Goal: Task Accomplishment & Management: Manage account settings

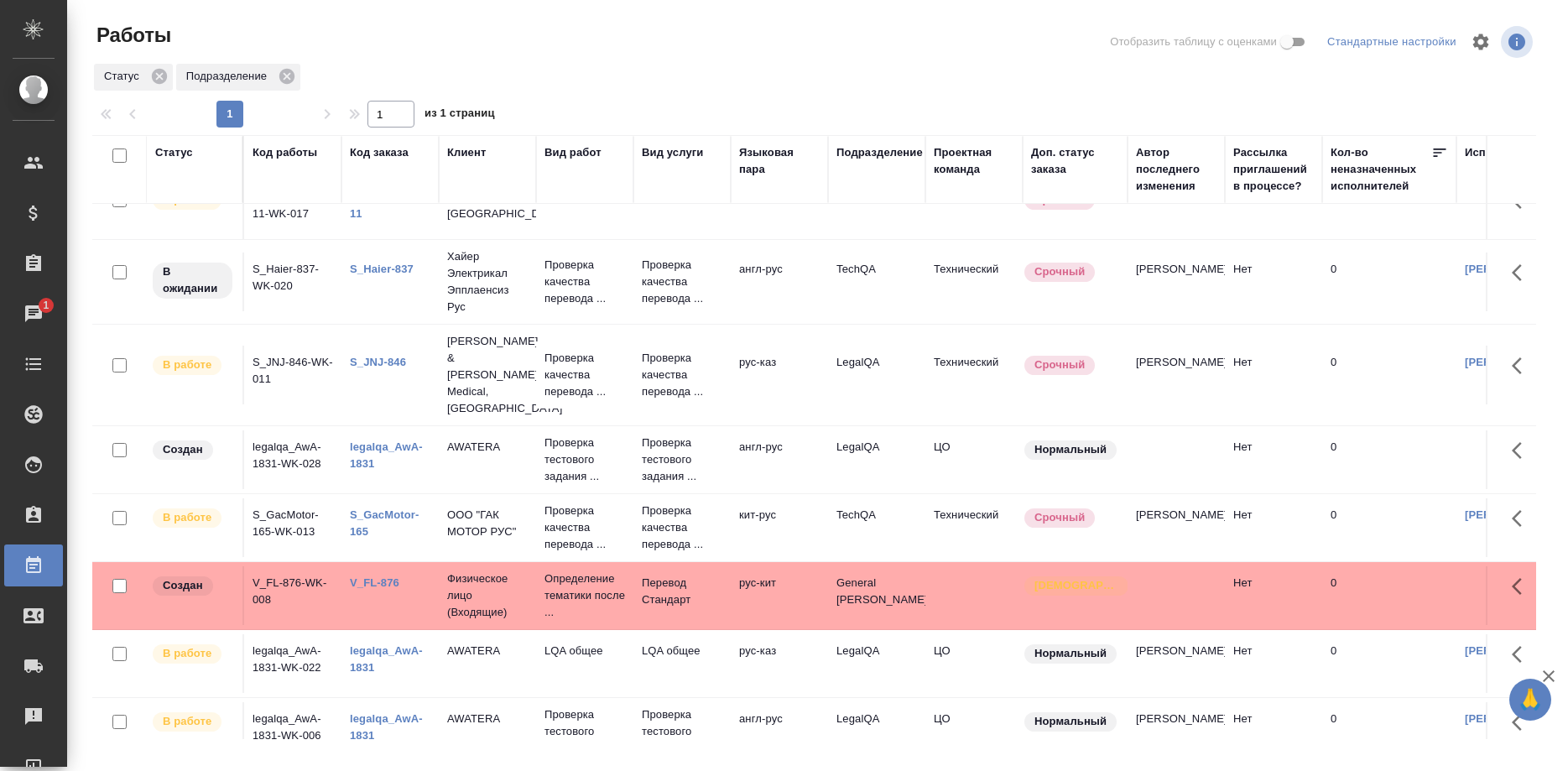
scroll to position [364, 0]
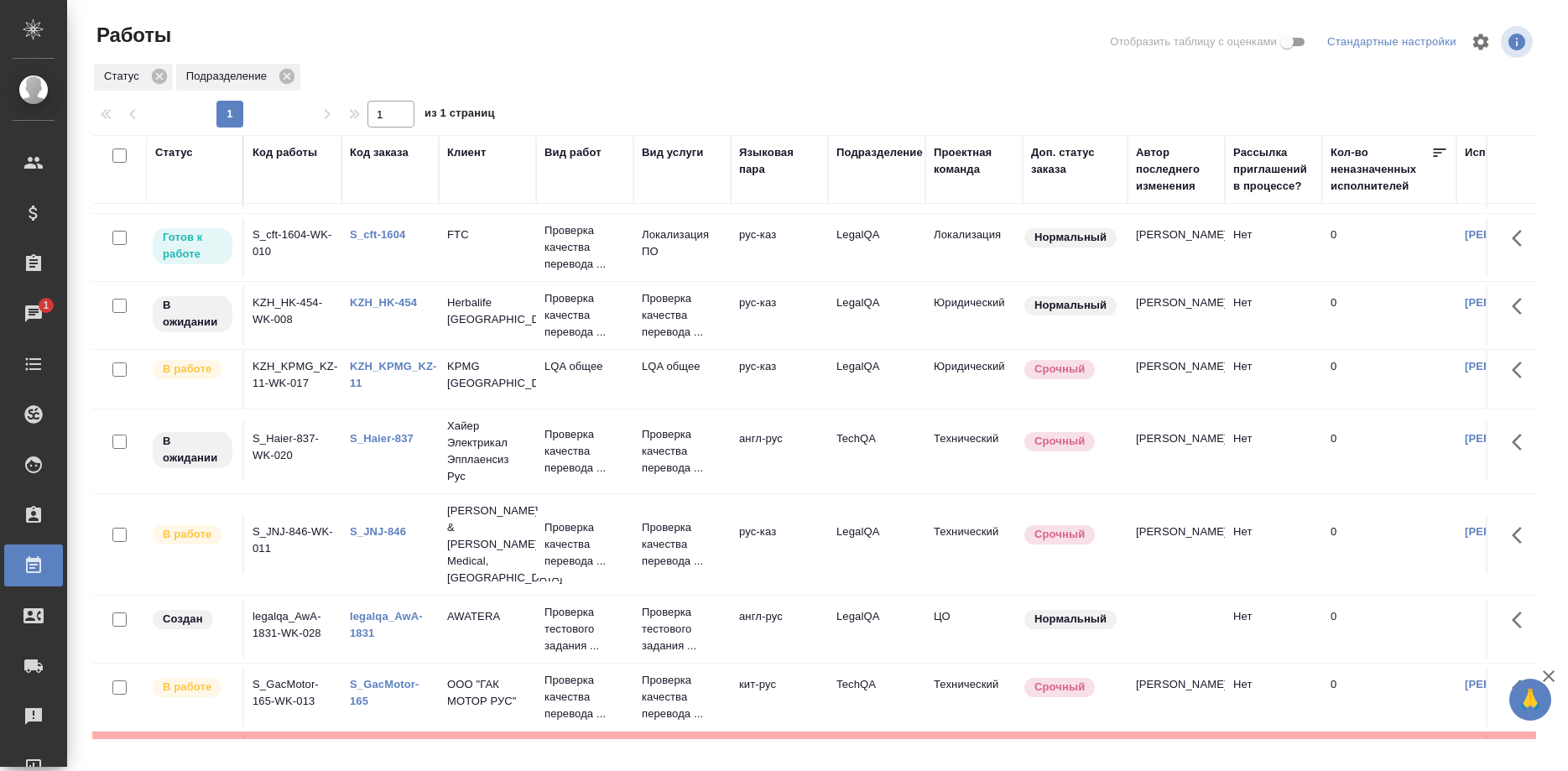
click at [378, 231] on link "S_cft-1604" at bounding box center [377, 234] width 55 height 13
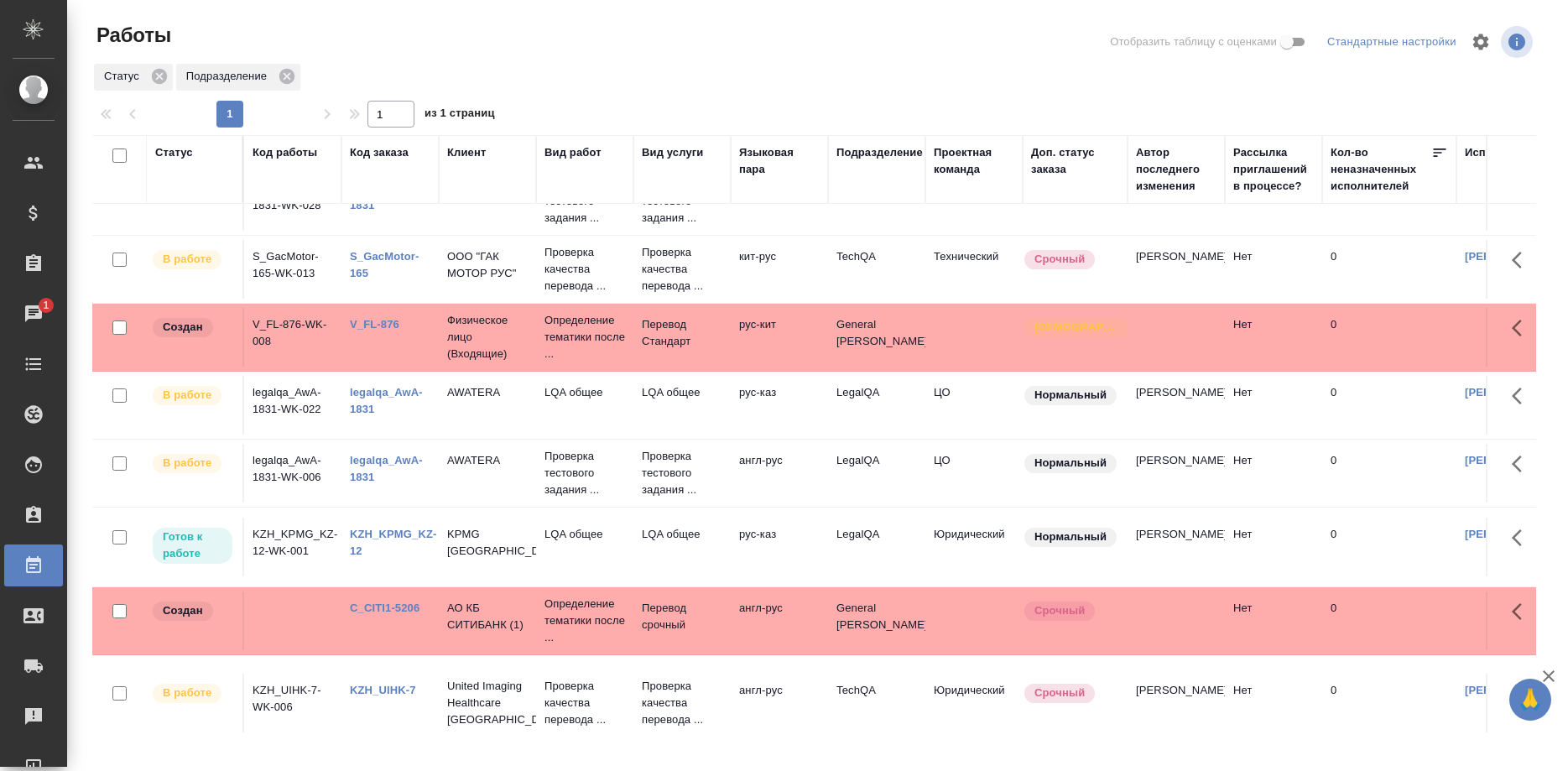
scroll to position [877, 0]
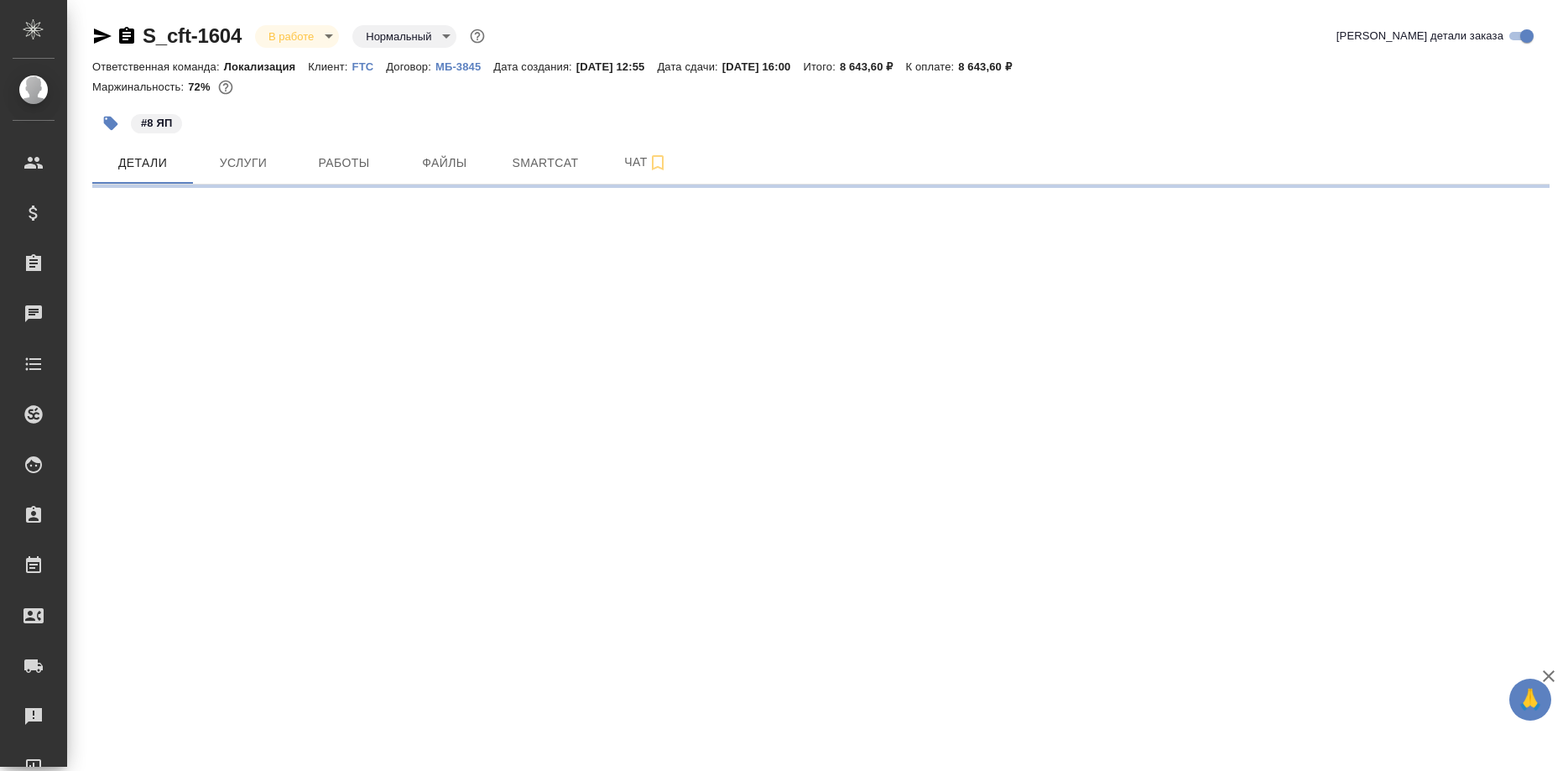
select select "RU"
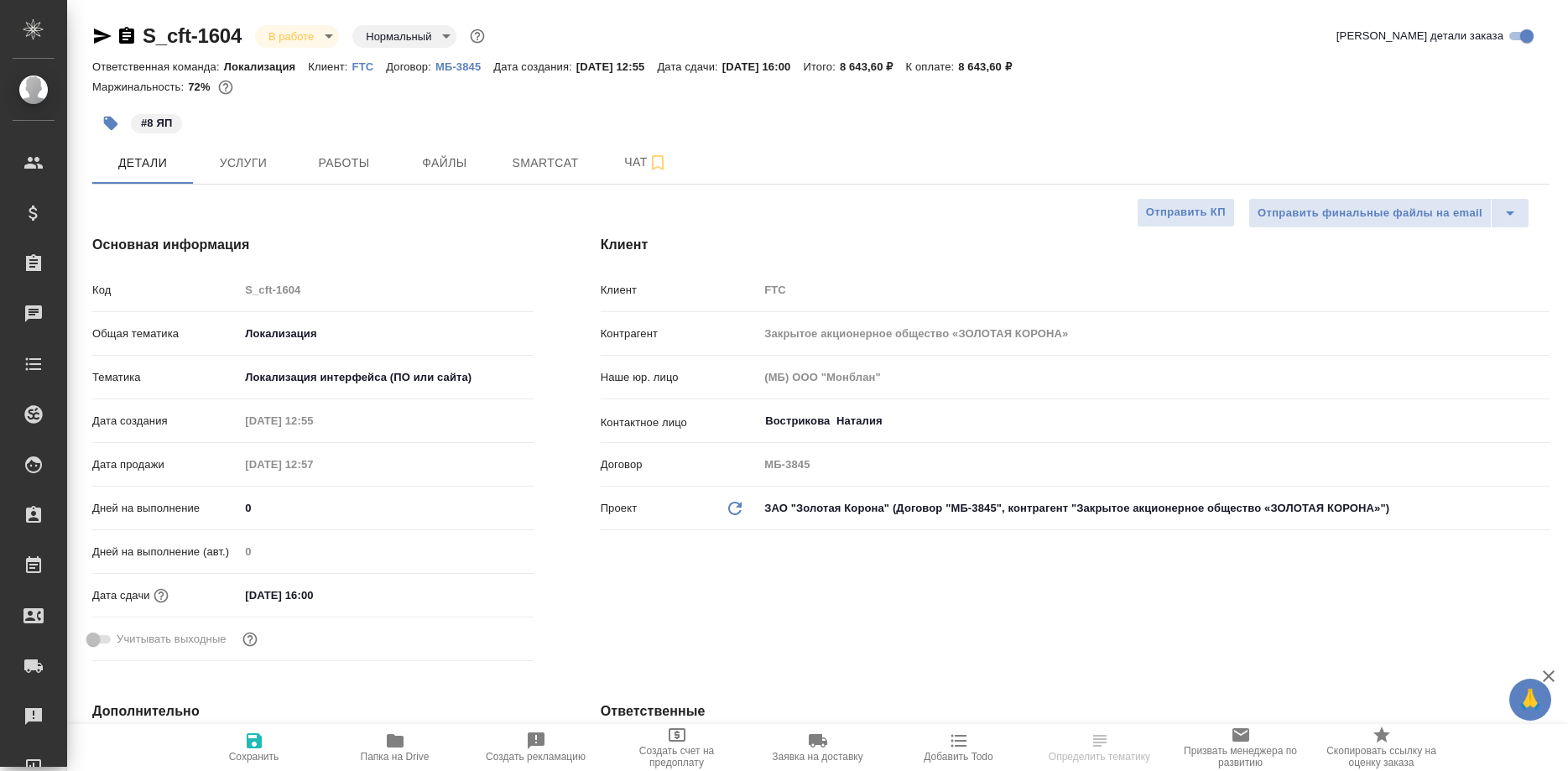
type textarea "x"
click at [1434, 413] on input "Вострикова Наталия" at bounding box center [1126, 421] width 725 height 20
click at [354, 66] on p "FTC" at bounding box center [369, 66] width 34 height 13
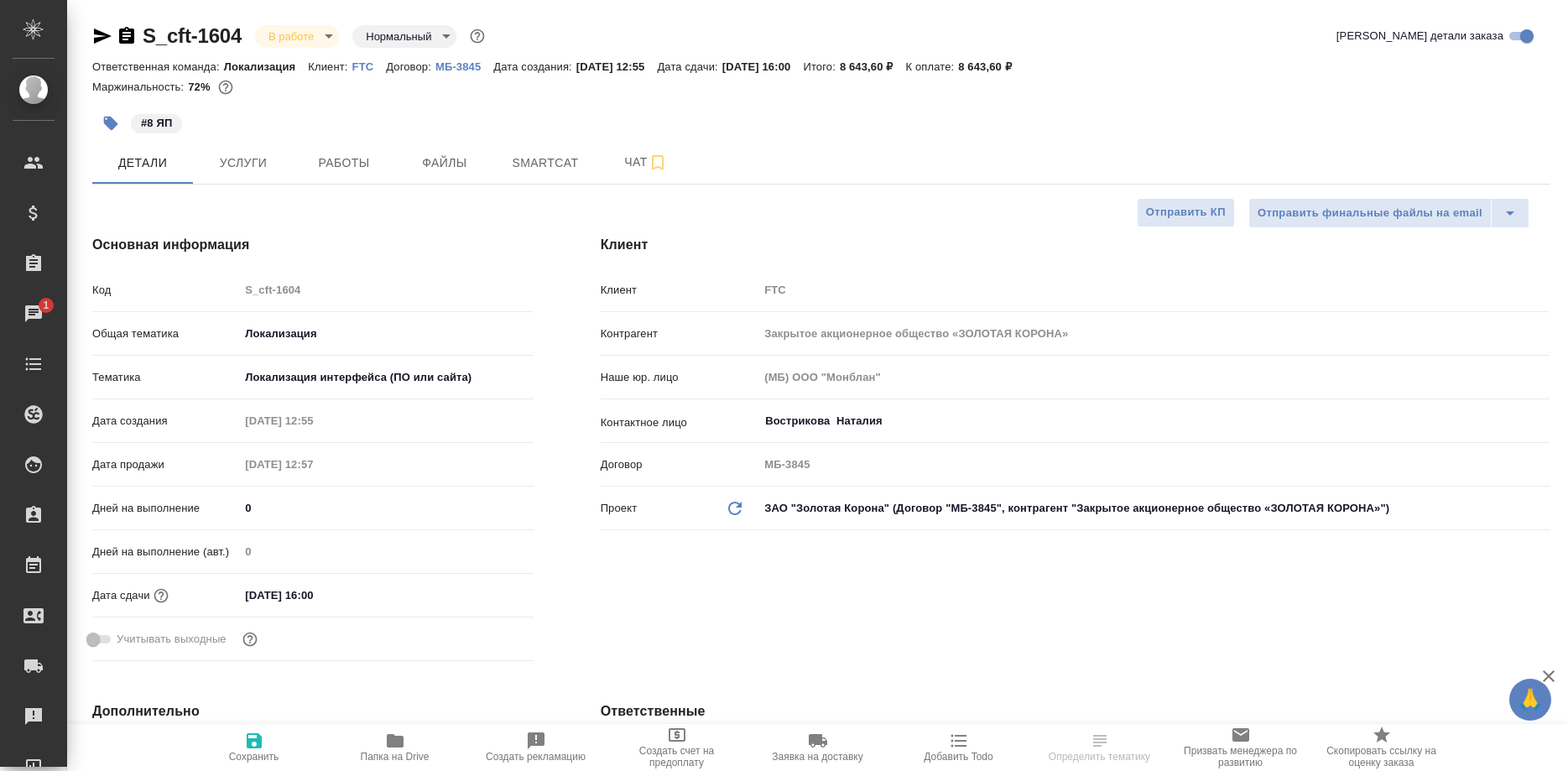
select select "RU"
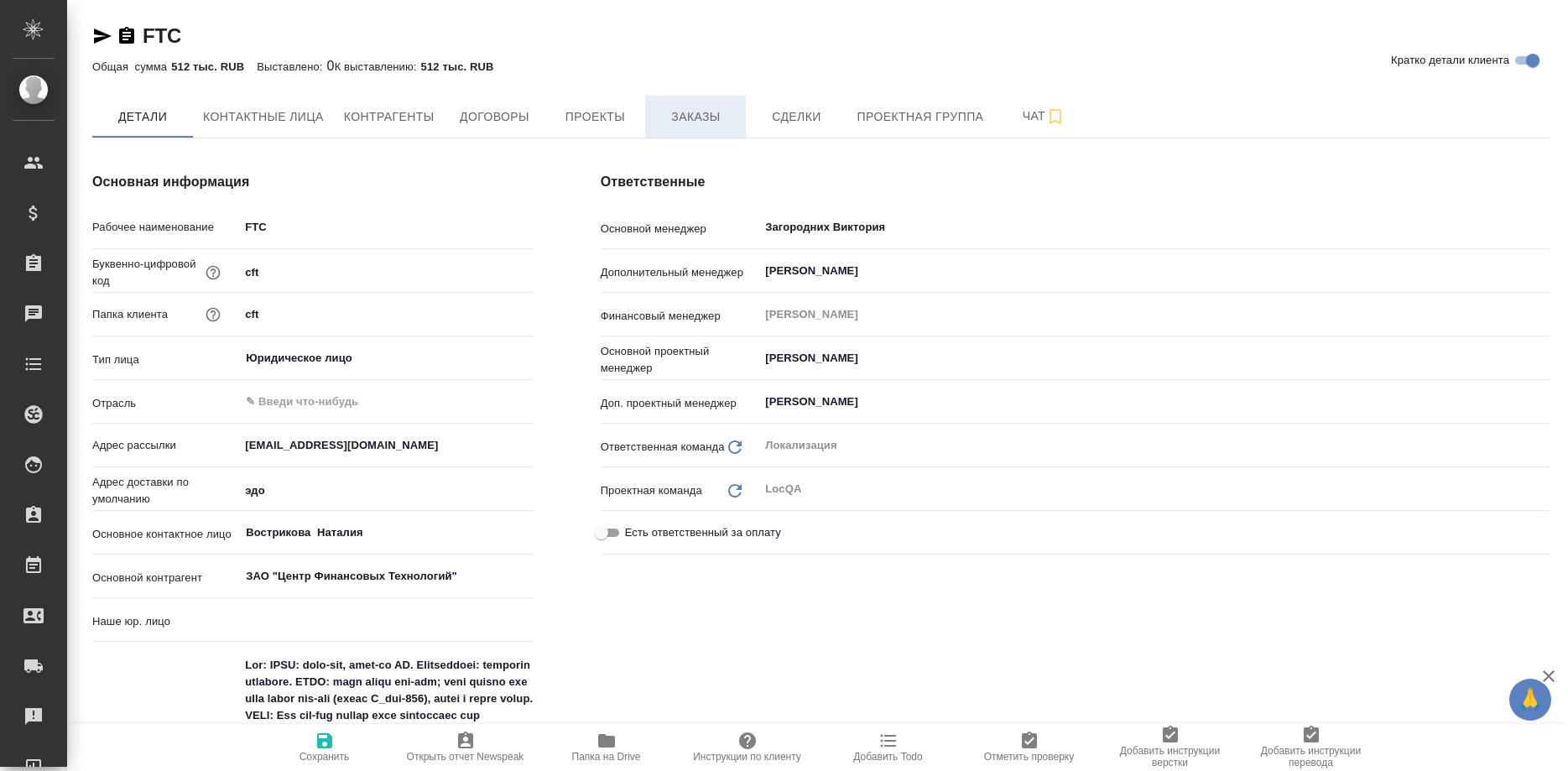
type textarea "x"
type input "(AU) Общество с ограниченной ответственностью "АЛС""
type textarea "x"
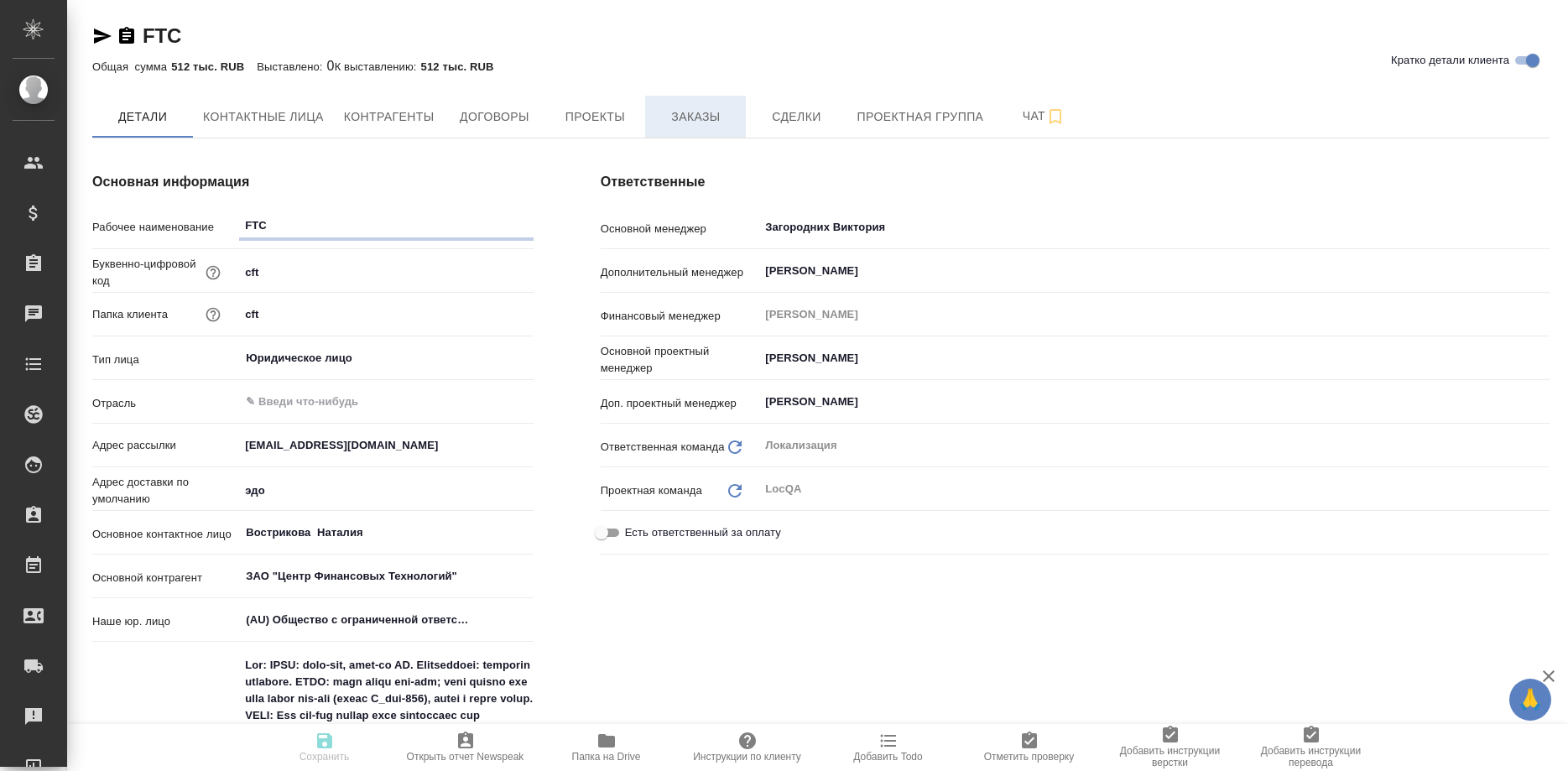
type textarea "x"
click at [705, 129] on button "Заказы" at bounding box center [696, 117] width 101 height 42
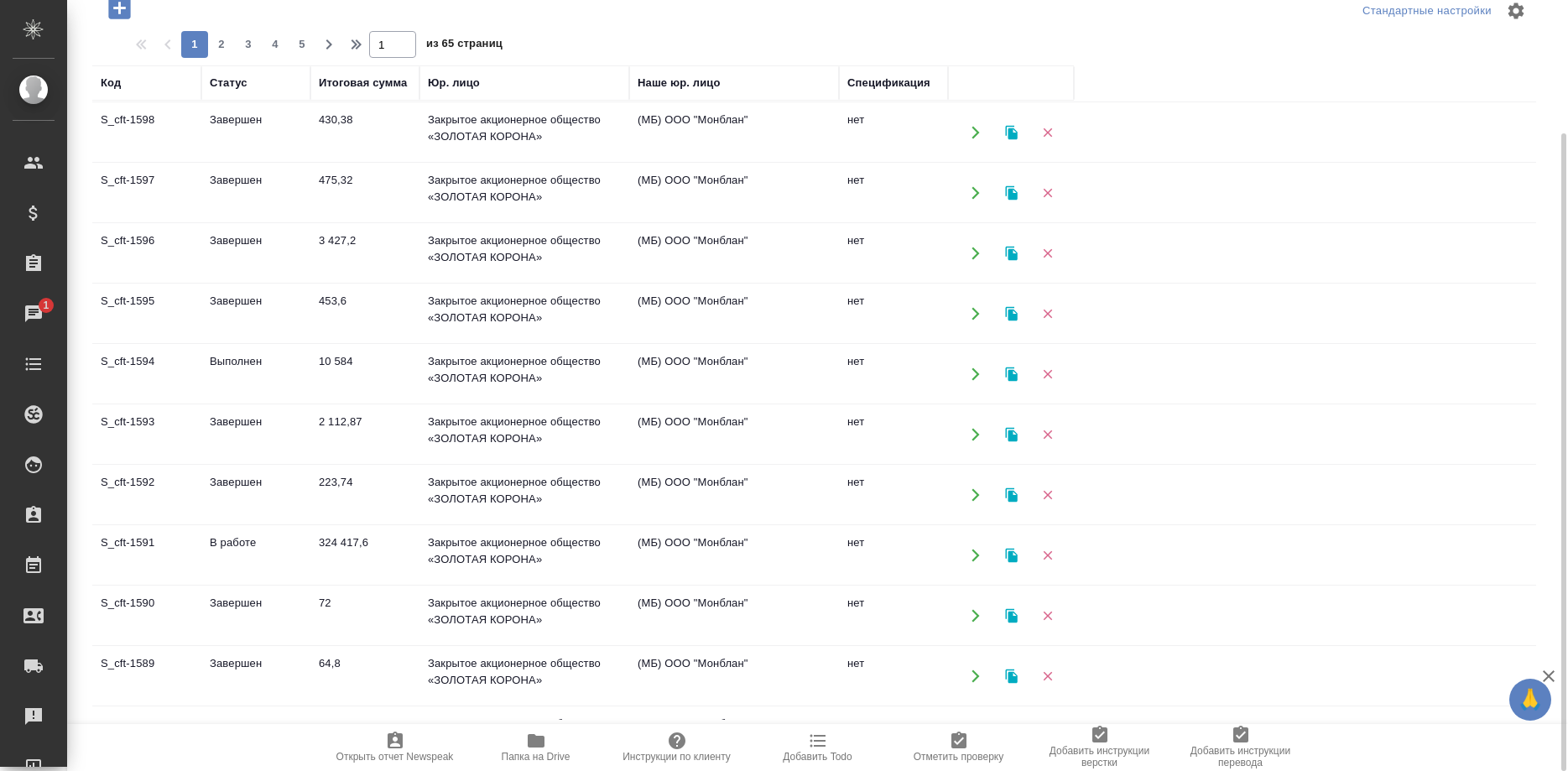
scroll to position [599, 0]
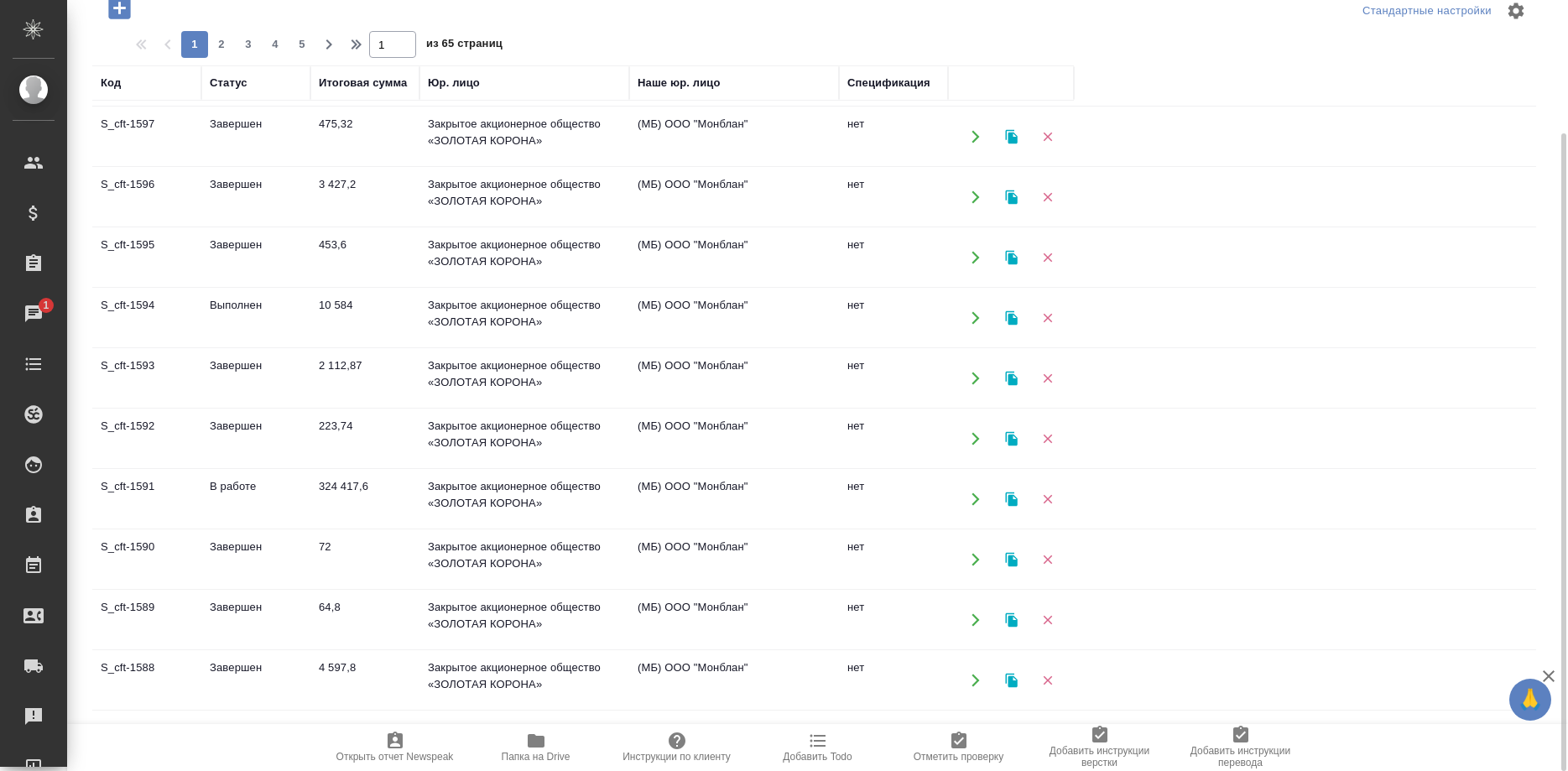
click at [134, 484] on td "S_cft-1591" at bounding box center [147, 499] width 109 height 59
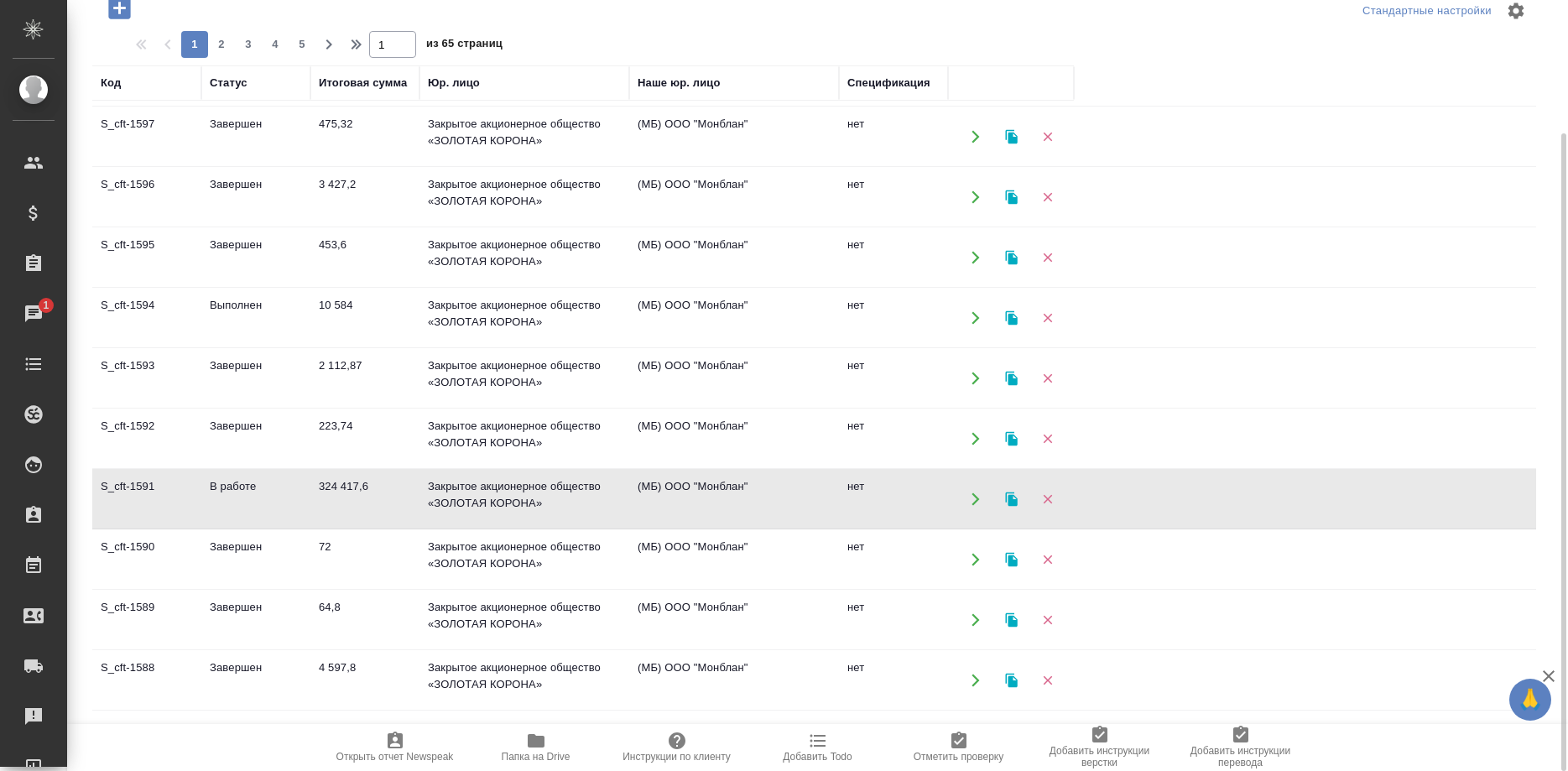
click at [134, 484] on td "S_cft-1591" at bounding box center [147, 499] width 109 height 59
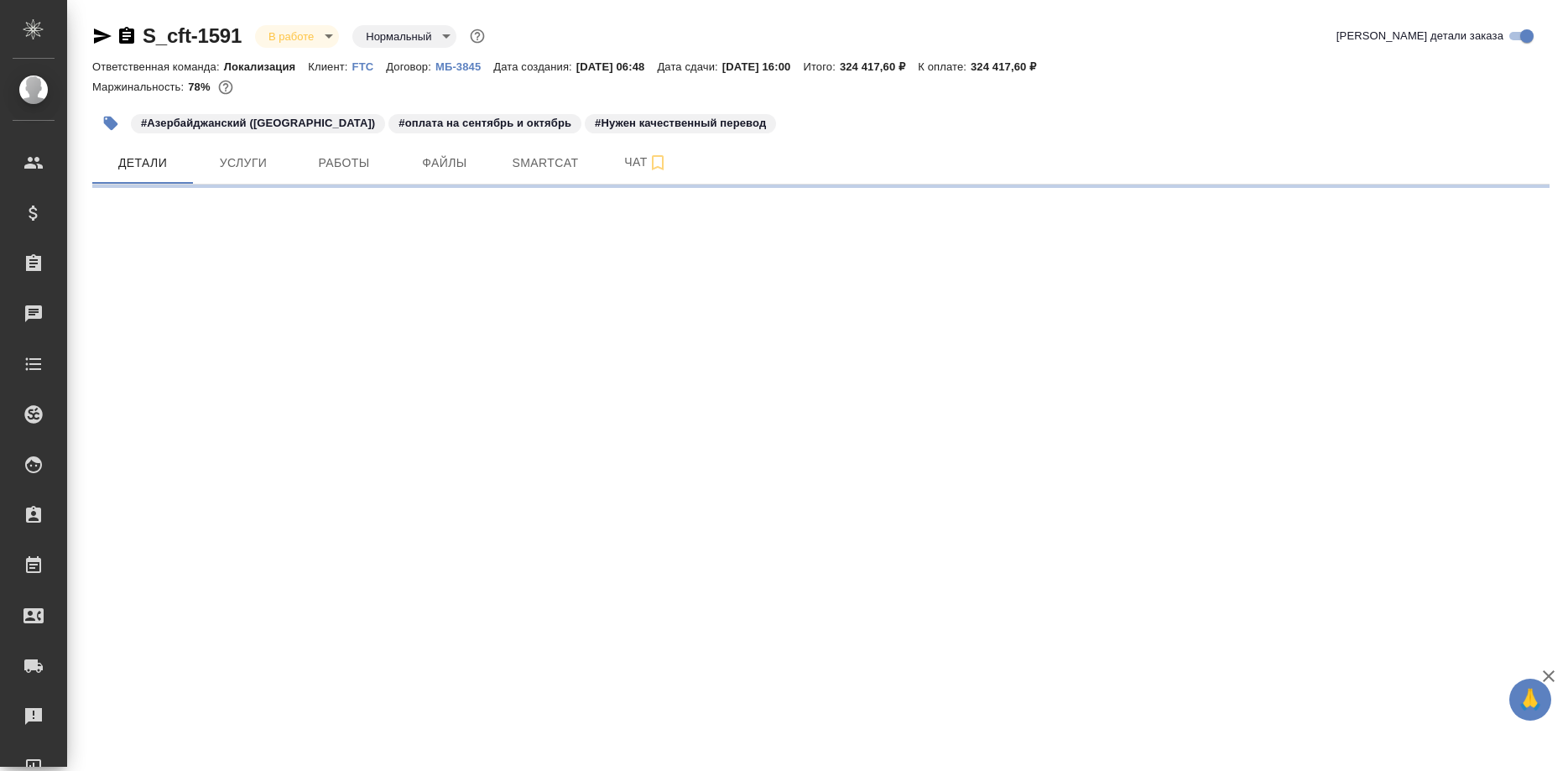
select select "RU"
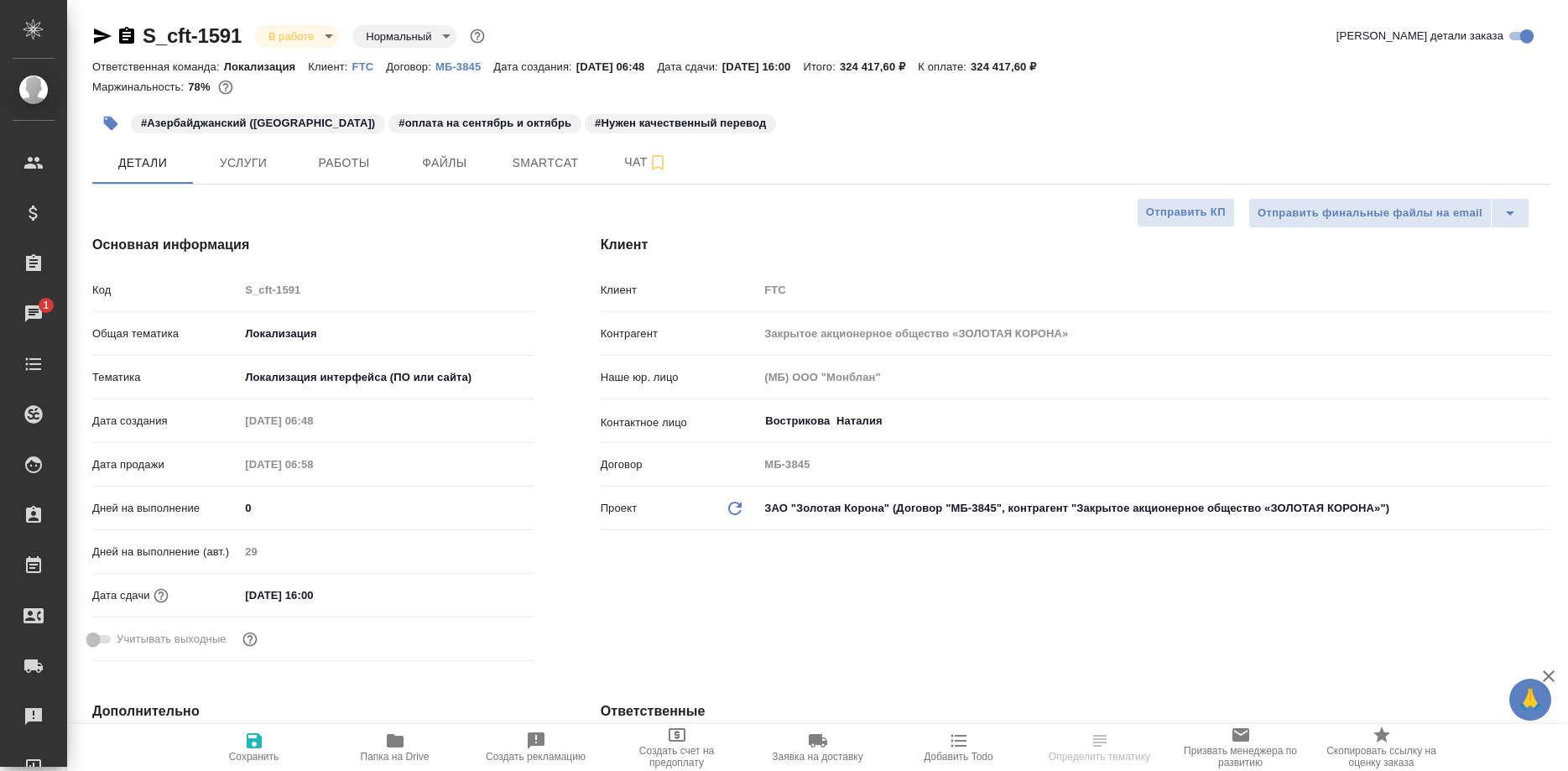
type textarea "x"
click at [351, 165] on span "Работы" at bounding box center [344, 163] width 81 height 21
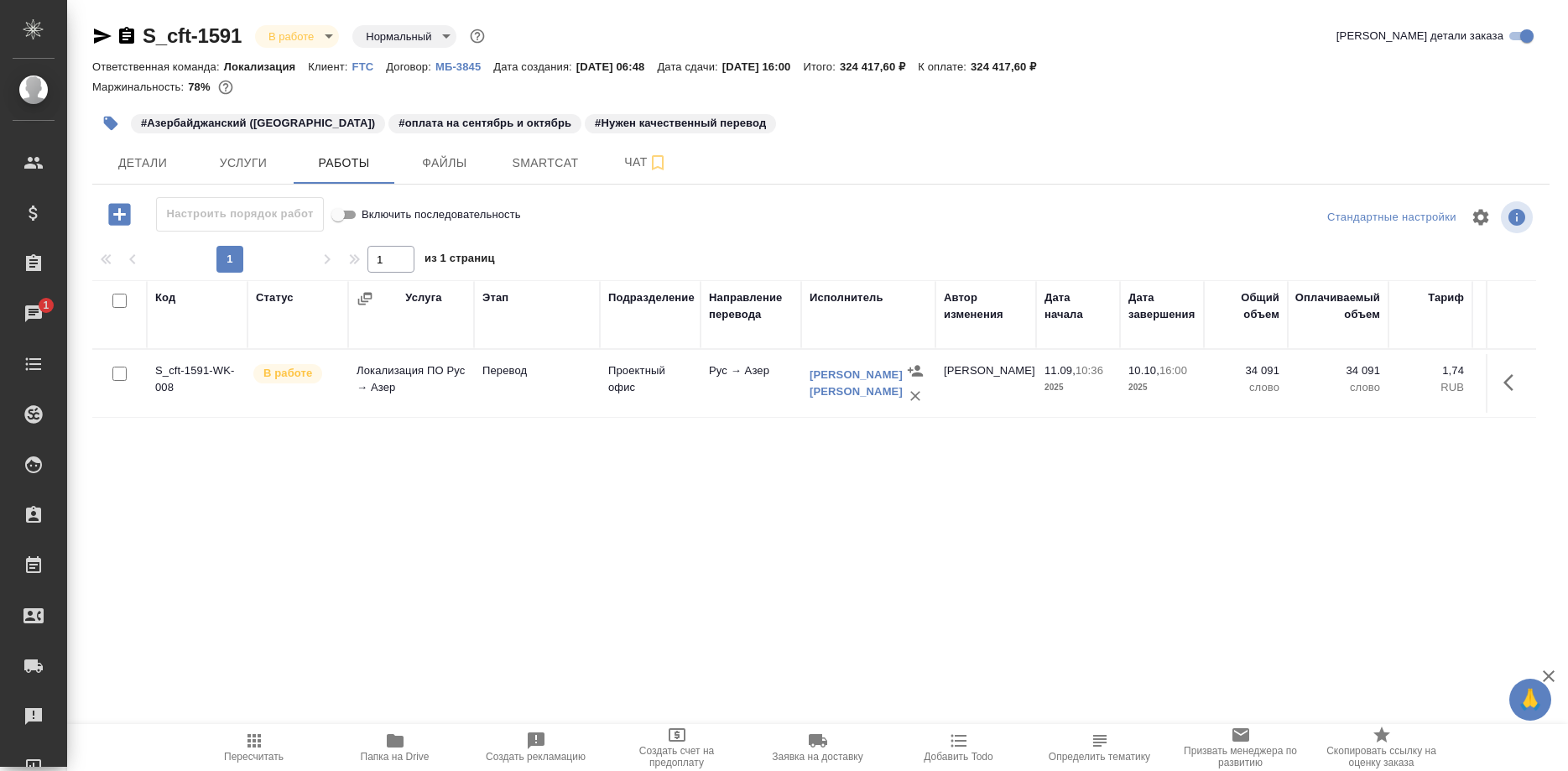
click at [912, 523] on div "Код Статус Услуга Этап Подразделение Направление перевода Исполнитель Автор изм…" at bounding box center [814, 469] width 1444 height 377
click at [1405, 499] on div "Код Статус Услуга Этап Подразделение Направление перевода Исполнитель Автор изм…" at bounding box center [814, 469] width 1444 height 377
